Goal: Task Accomplishment & Management: Use online tool/utility

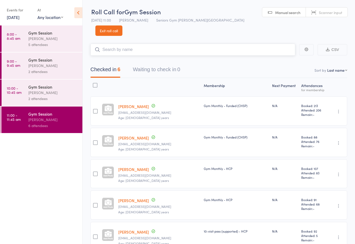
click at [252, 64] on nav "Checked in 6 Waiting to check in 0" at bounding box center [218, 71] width 269 height 14
click at [12, 11] on div "Events for" at bounding box center [19, 10] width 25 height 9
click at [12, 19] on link "[DATE]" at bounding box center [13, 17] width 13 height 6
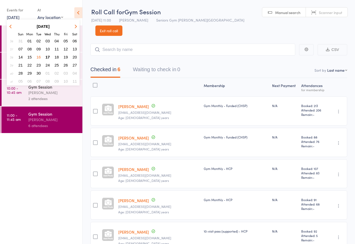
click at [44, 56] on button "17" at bounding box center [48, 57] width 8 height 7
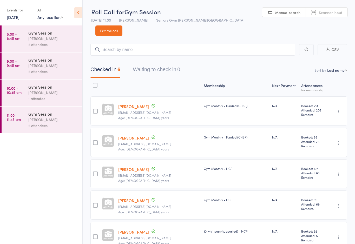
click at [26, 42] on link "8:00 - 8:45 am Gym Session [PERSON_NAME] 2 attendees" at bounding box center [42, 38] width 81 height 26
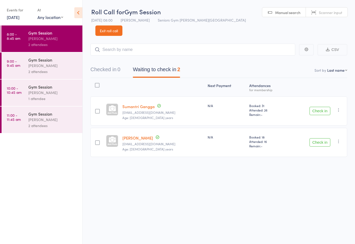
click at [26, 61] on link "9:00 - 9:45 am Gym Session [PERSON_NAME] 2 attendees" at bounding box center [42, 65] width 81 height 26
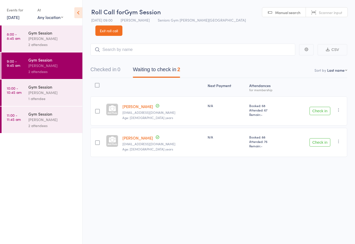
click at [40, 90] on div "Gym Session" at bounding box center [53, 87] width 50 height 6
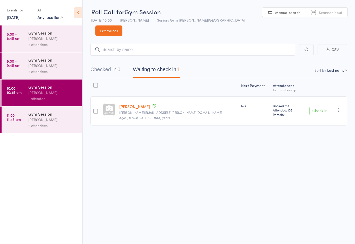
click at [17, 127] on link "11:00 - 11:45 am Gym Session [PERSON_NAME] 2 attendees" at bounding box center [42, 120] width 81 height 26
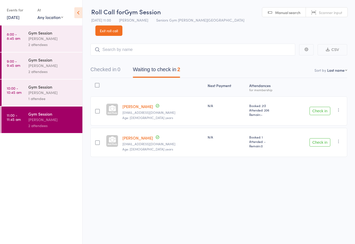
click at [19, 45] on link "8:00 - 8:45 am Gym Session [PERSON_NAME] 2 attendees" at bounding box center [42, 38] width 81 height 26
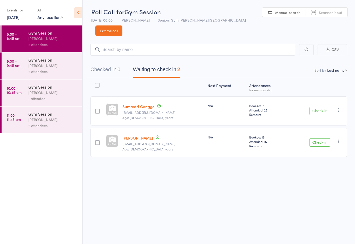
click at [322, 107] on button "Check in" at bounding box center [319, 111] width 21 height 8
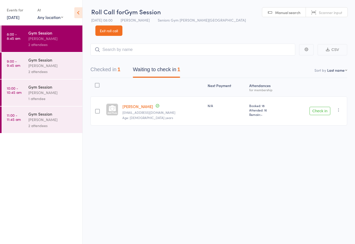
click at [31, 68] on div "[PERSON_NAME]" at bounding box center [53, 66] width 50 height 6
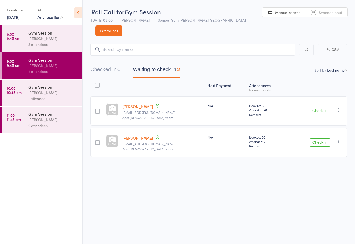
click at [51, 37] on div "[PERSON_NAME]" at bounding box center [53, 39] width 50 height 6
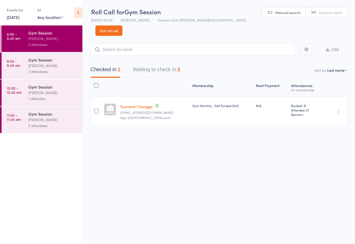
click at [47, 39] on div "[PERSON_NAME]" at bounding box center [53, 39] width 50 height 6
click at [173, 64] on button "Waiting to check in 2" at bounding box center [156, 71] width 47 height 14
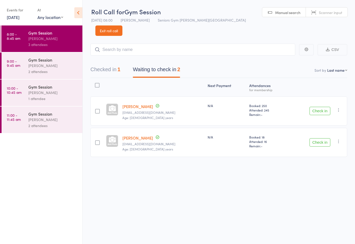
click at [320, 138] on button "Check in" at bounding box center [319, 142] width 21 height 8
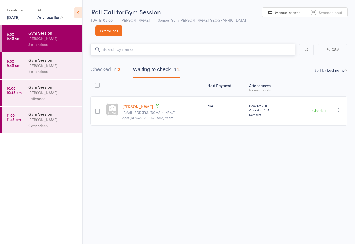
click at [220, 44] on input "search" at bounding box center [192, 50] width 205 height 12
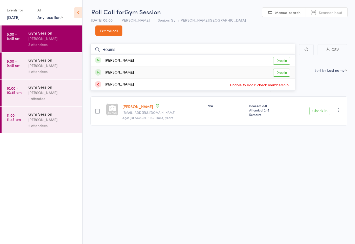
type input "Robins"
click at [286, 69] on link "Drop in" at bounding box center [281, 73] width 17 height 8
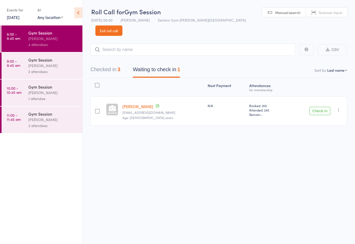
click at [321, 107] on button "Check in" at bounding box center [319, 111] width 21 height 8
